Goal: Check status: Check status

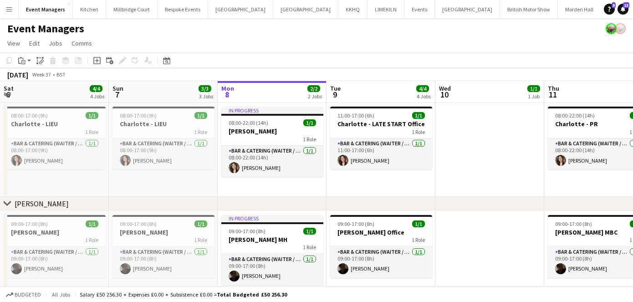
scroll to position [0, 322]
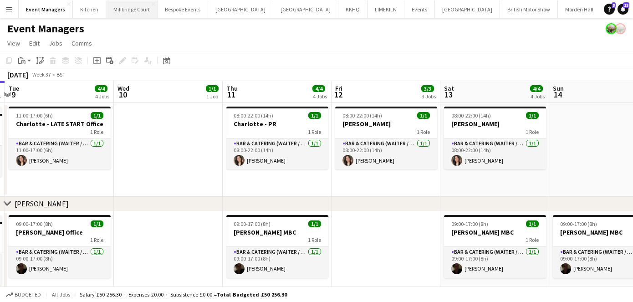
click at [138, 10] on button "[GEOGRAPHIC_DATA]" at bounding box center [131, 9] width 51 height 18
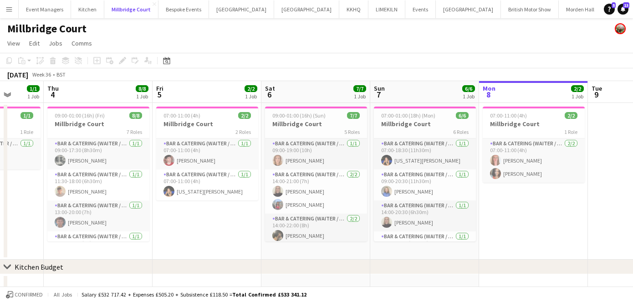
scroll to position [0, 277]
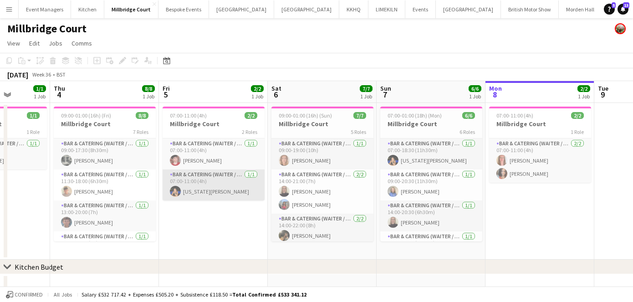
click at [203, 189] on app-card-role "Bar & Catering (Waiter / waitress) [DATE] 07:00-11:00 (4h) [US_STATE][PERSON_NA…" at bounding box center [214, 184] width 102 height 31
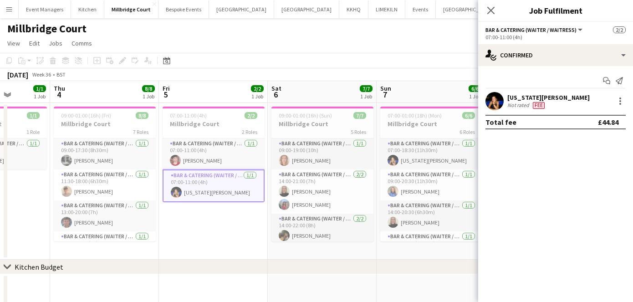
click at [493, 98] on app-user-avatar at bounding box center [495, 101] width 18 height 18
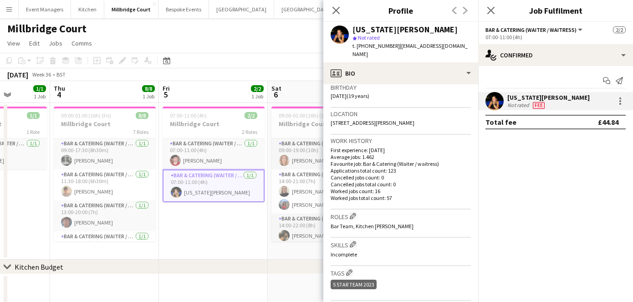
scroll to position [330, 0]
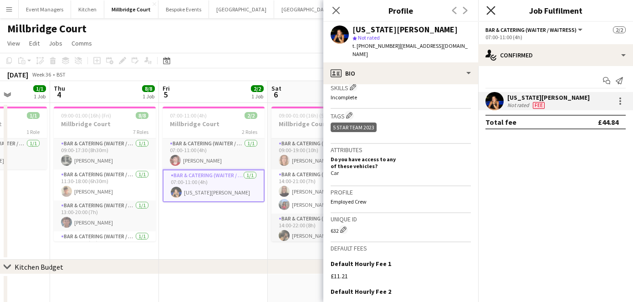
click at [492, 8] on icon "Close pop-in" at bounding box center [491, 10] width 9 height 9
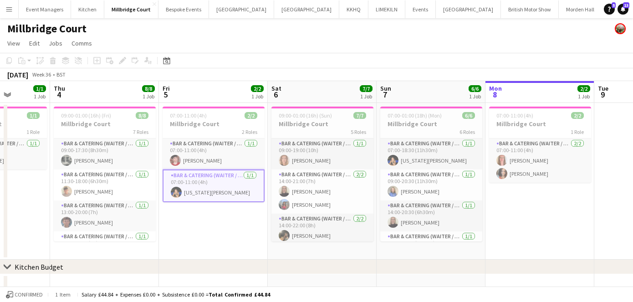
click at [219, 249] on app-date-cell "07:00-11:00 (4h) 2/2 Millbridge Court 2 Roles Bar & Catering (Waiter / waitress…" at bounding box center [213, 181] width 109 height 157
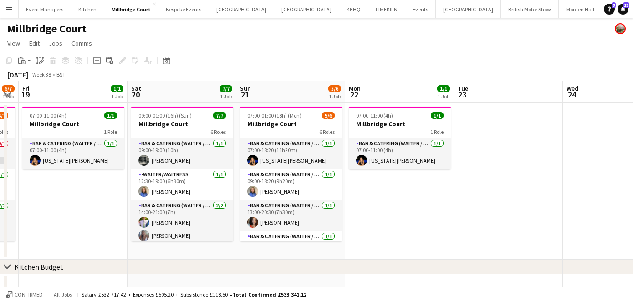
scroll to position [0, 291]
